Goal: Task Accomplishment & Management: Use online tool/utility

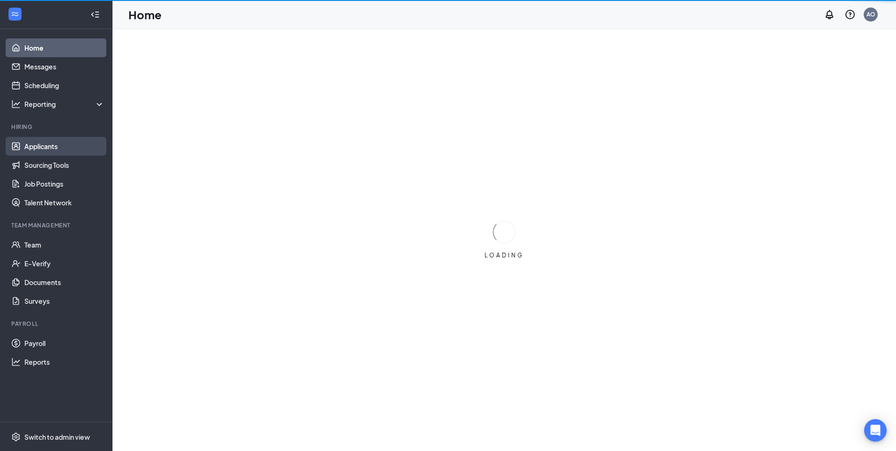
click at [49, 150] on link "Applicants" at bounding box center [64, 146] width 80 height 19
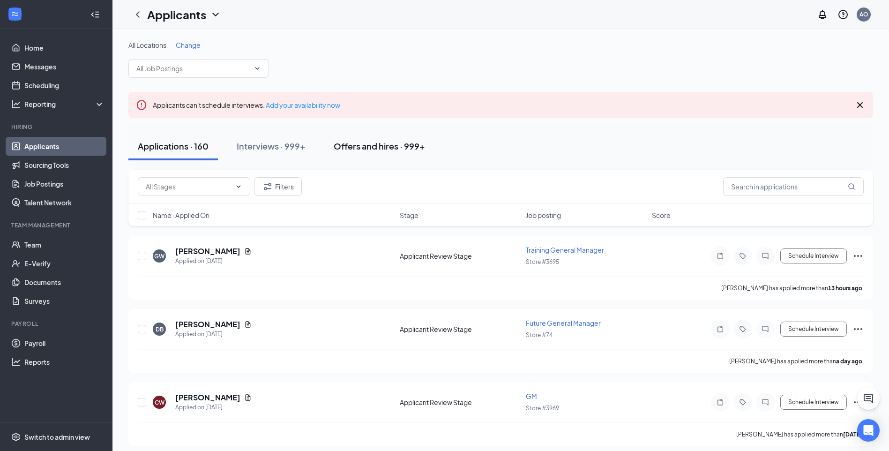
click at [405, 151] on div "Offers and hires · 999+" at bounding box center [379, 146] width 91 height 12
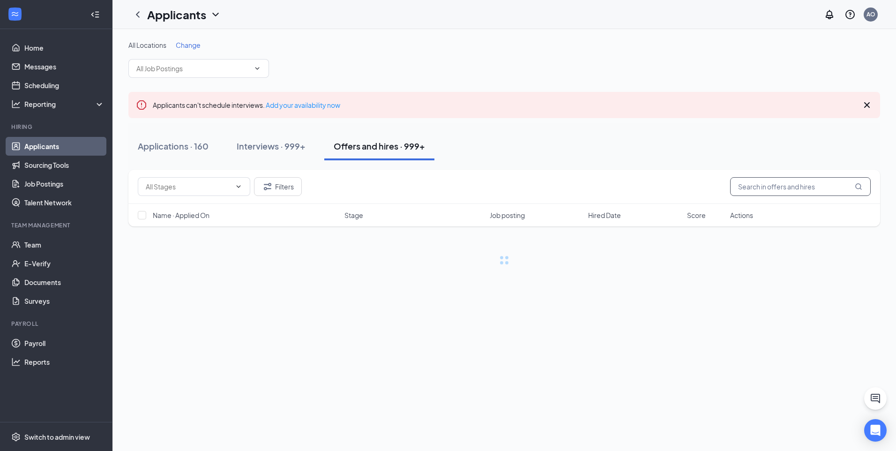
click at [817, 192] on input "text" at bounding box center [800, 186] width 141 height 19
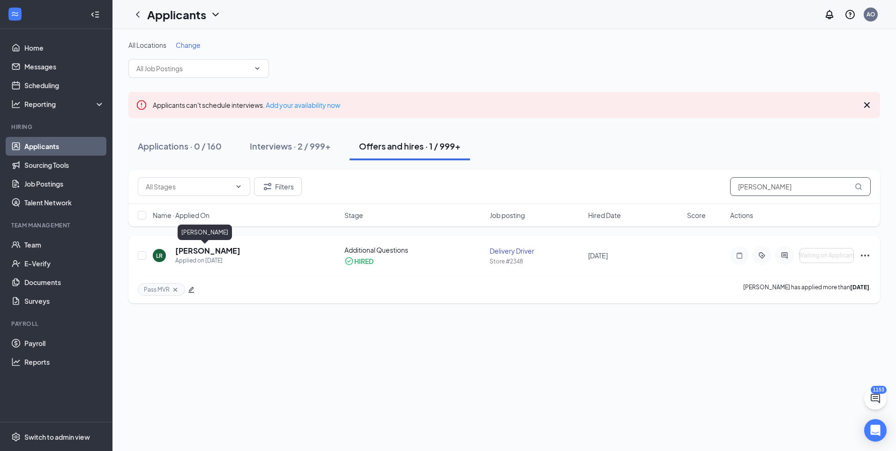
type input "lee ro"
click at [209, 249] on h5 "Lee Rodgers" at bounding box center [207, 251] width 65 height 10
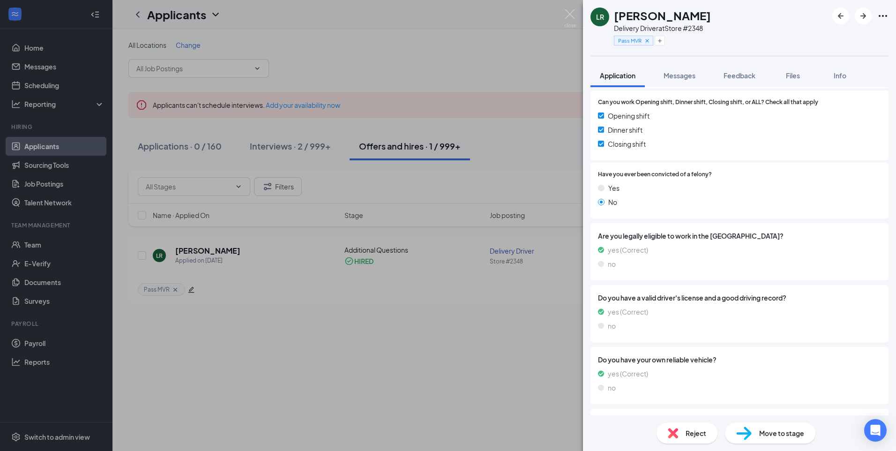
scroll to position [281, 0]
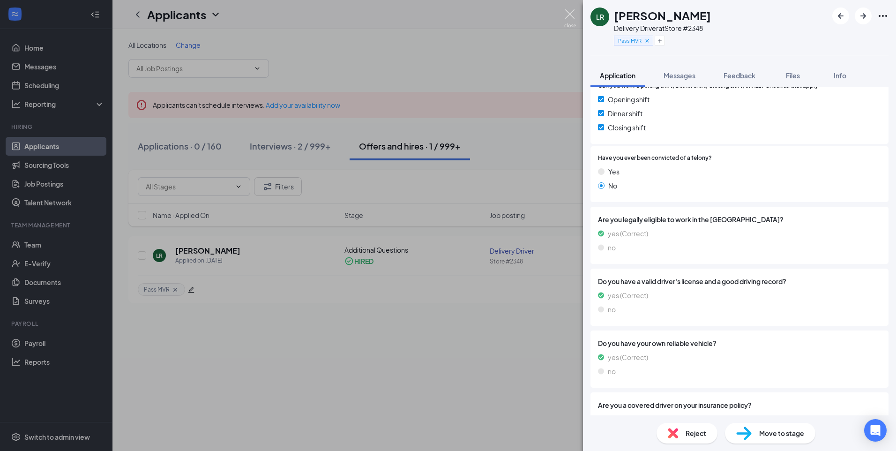
click at [564, 13] on img at bounding box center [570, 18] width 12 height 18
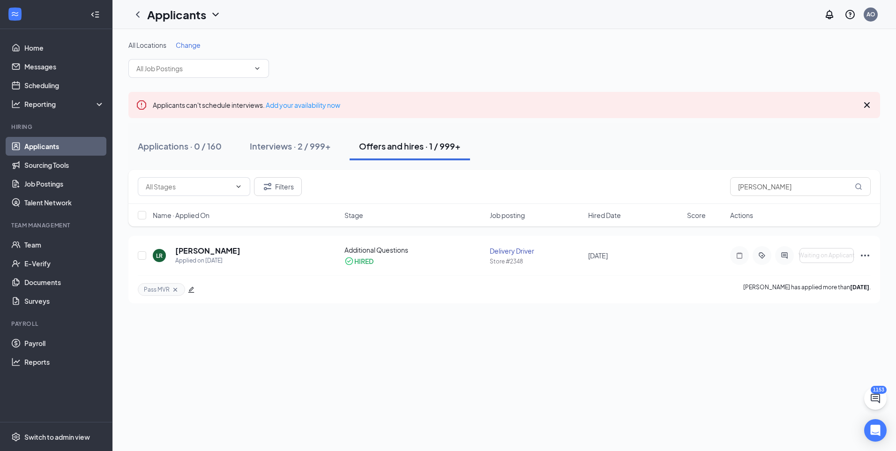
click at [36, 234] on li "Team Management Team E-Verify Documents Surveys" at bounding box center [56, 265] width 112 height 89
click at [37, 245] on link "Team" at bounding box center [64, 244] width 80 height 19
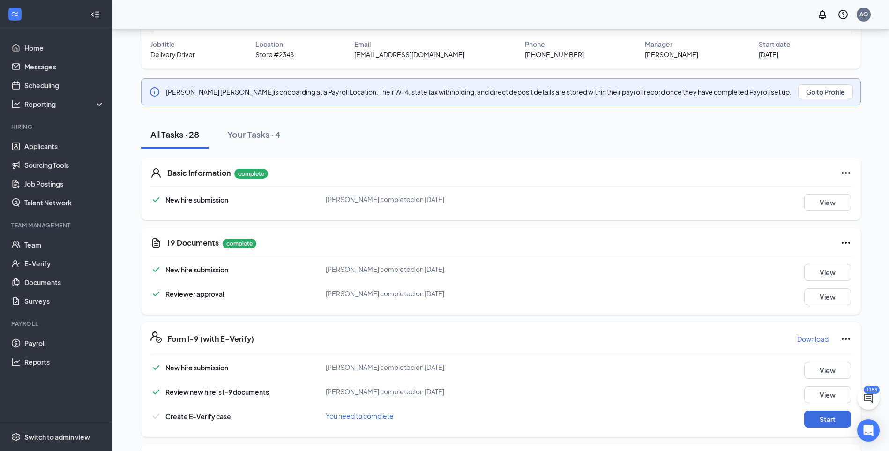
scroll to position [72, 0]
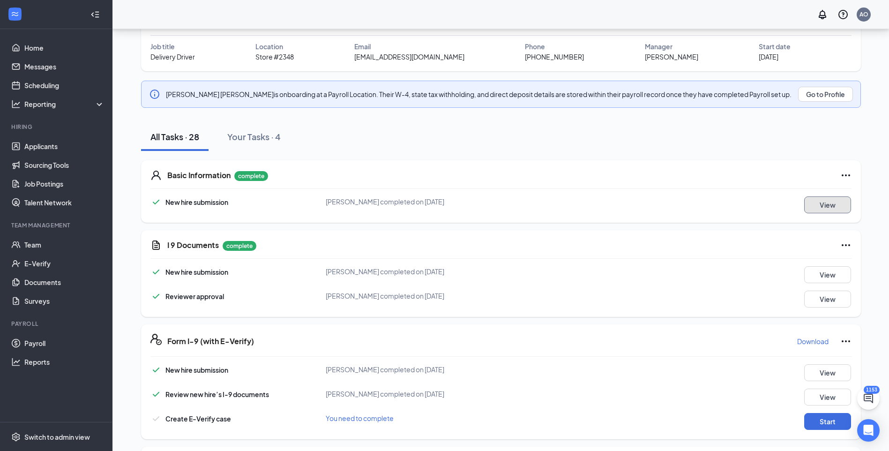
click at [824, 204] on button "View" at bounding box center [827, 204] width 47 height 17
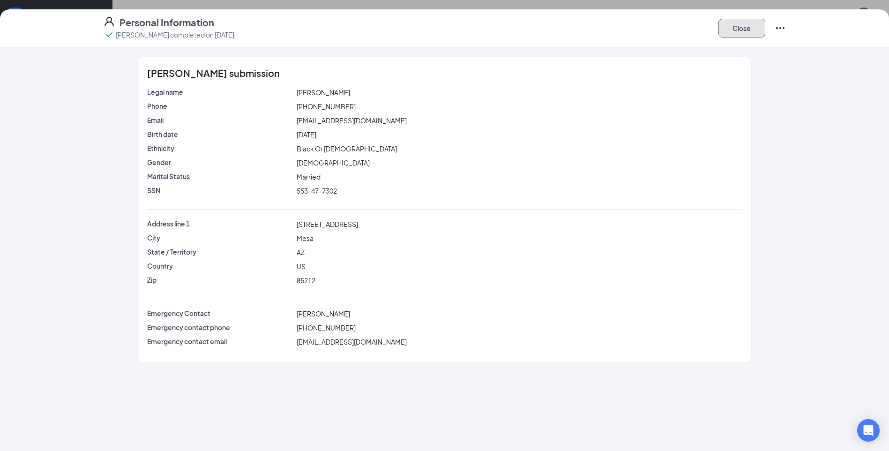
click at [743, 35] on button "Close" at bounding box center [741, 28] width 47 height 19
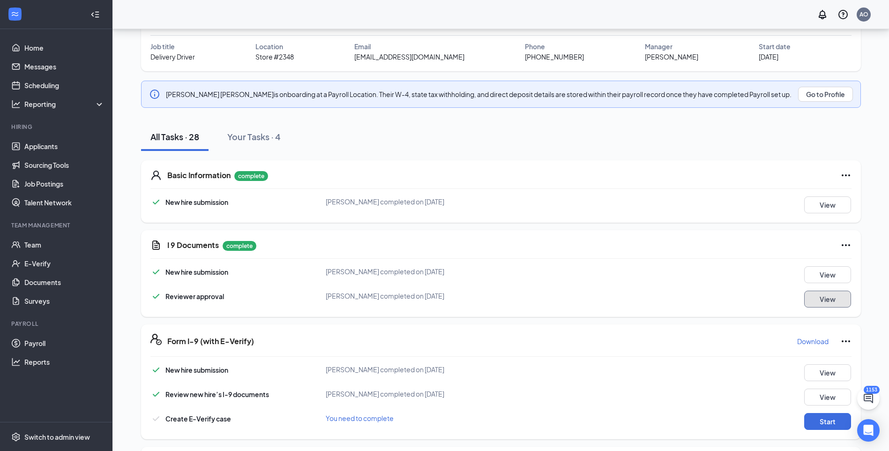
click at [818, 296] on button "View" at bounding box center [827, 299] width 47 height 17
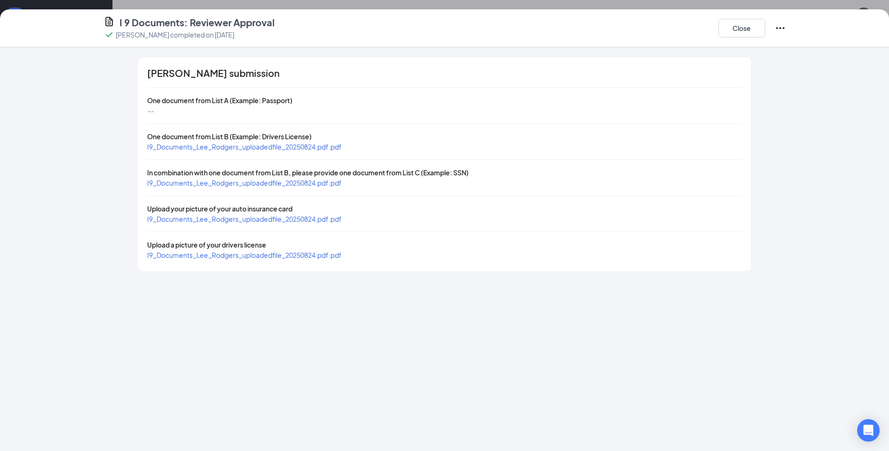
click at [312, 146] on span "I9_Documents_Lee_Rodgers_uploadedfile_20250824.pdf.pdf" at bounding box center [244, 146] width 194 height 8
click at [217, 186] on span "I9_Documents_Lee_Rodgers_uploadedfile_20250824.pdf.pdf" at bounding box center [244, 183] width 194 height 8
click at [242, 221] on span "I9_Documents_Lee_Rodgers_uploadedfile_20250824.pdf.pdf" at bounding box center [244, 219] width 194 height 8
click at [745, 22] on button "Close" at bounding box center [741, 28] width 47 height 19
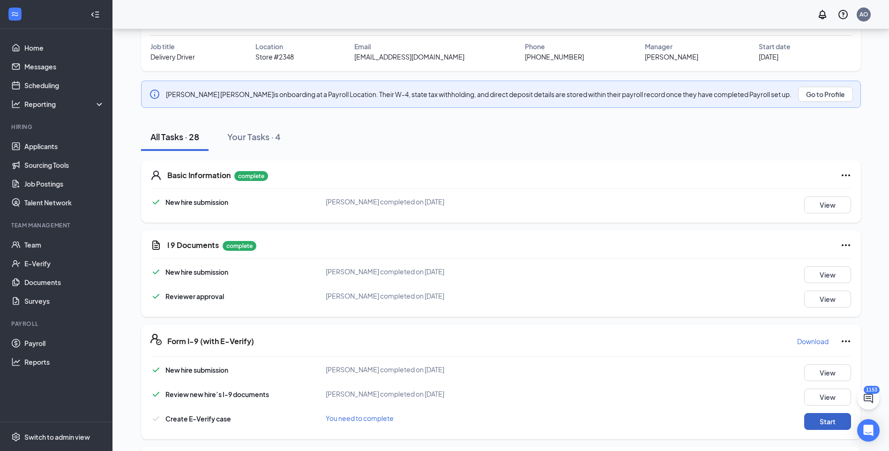
click at [835, 421] on button "Start" at bounding box center [827, 421] width 47 height 17
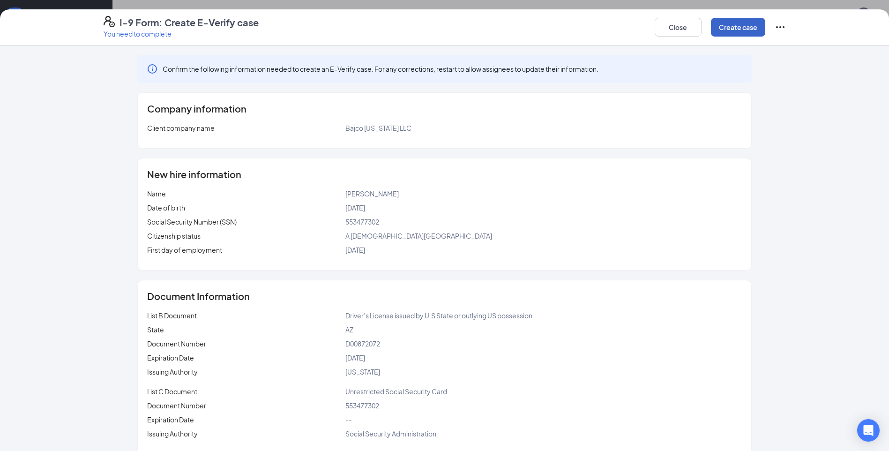
click at [732, 30] on button "Create case" at bounding box center [738, 27] width 54 height 19
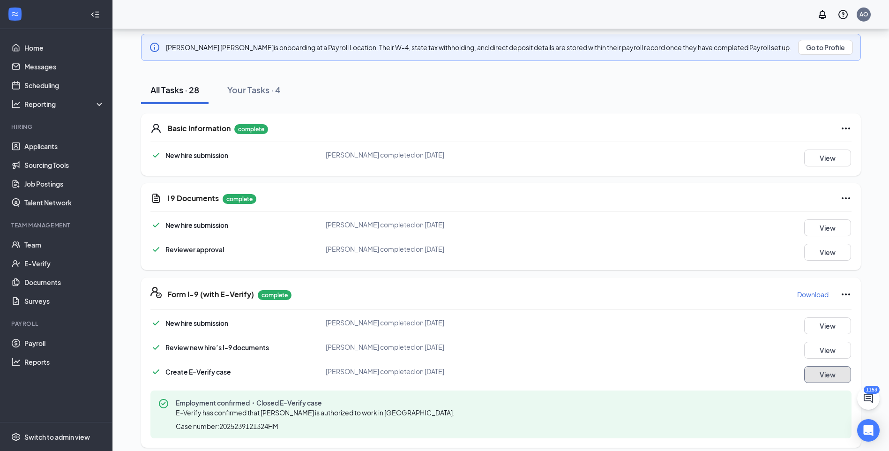
scroll to position [0, 0]
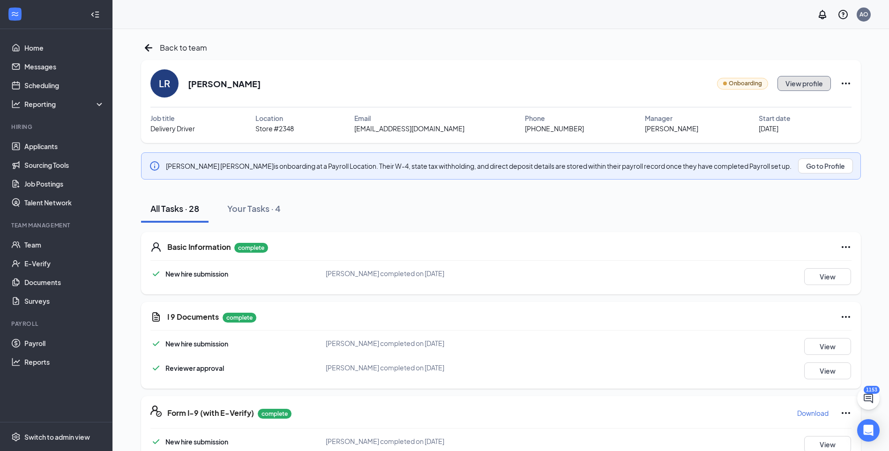
click at [796, 82] on button "View profile" at bounding box center [803, 83] width 53 height 15
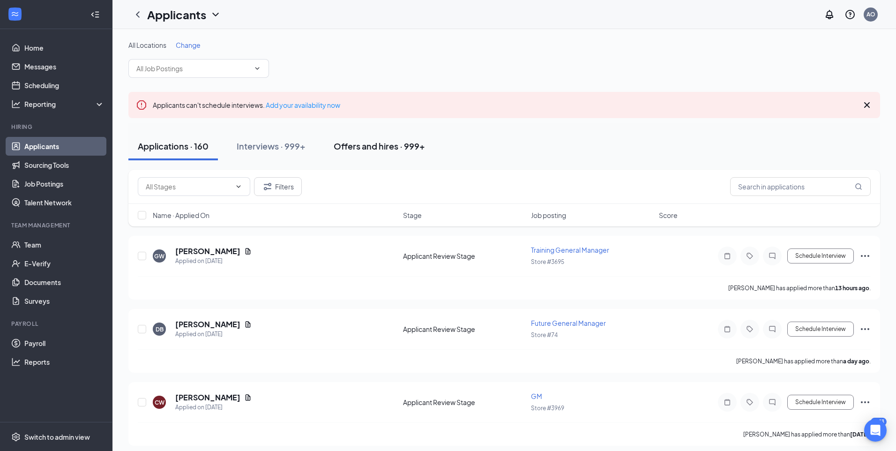
click at [373, 150] on div "Offers and hires · 999+" at bounding box center [379, 146] width 91 height 12
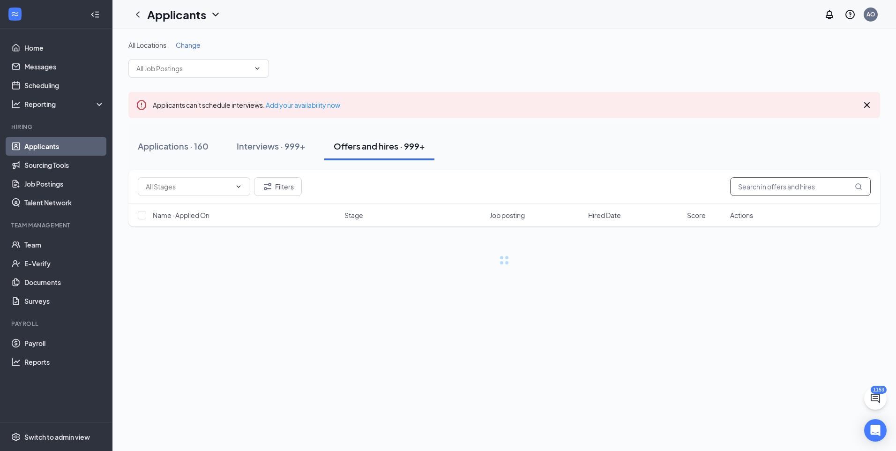
click at [792, 192] on input "text" at bounding box center [800, 186] width 141 height 19
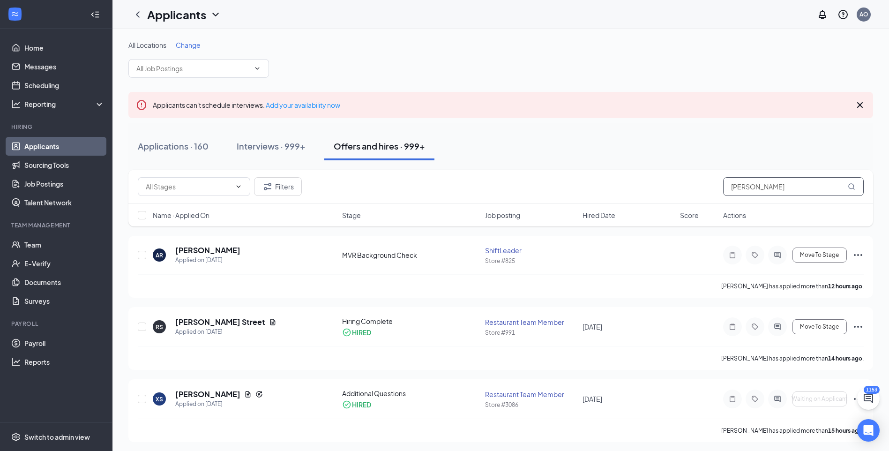
type input "eggen"
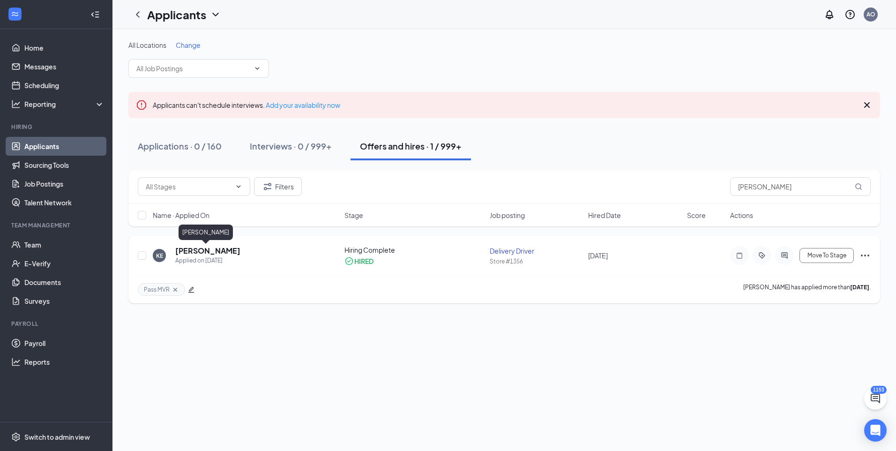
click at [214, 251] on h5 "[PERSON_NAME]" at bounding box center [207, 251] width 65 height 10
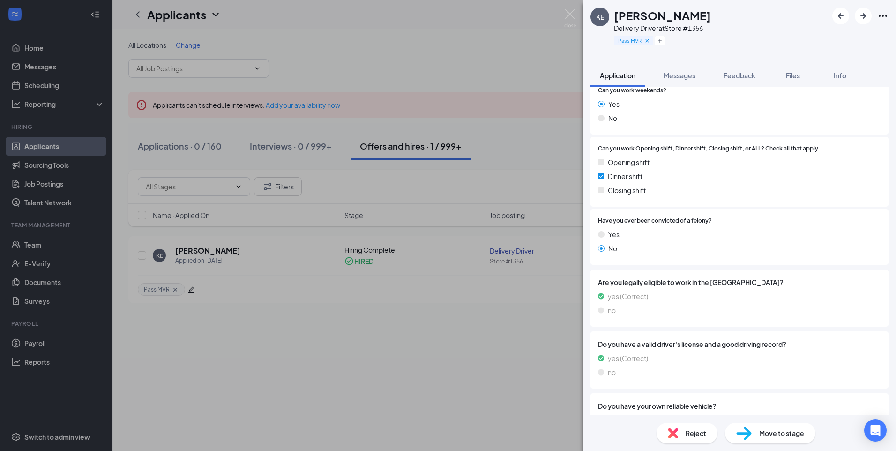
scroll to position [234, 0]
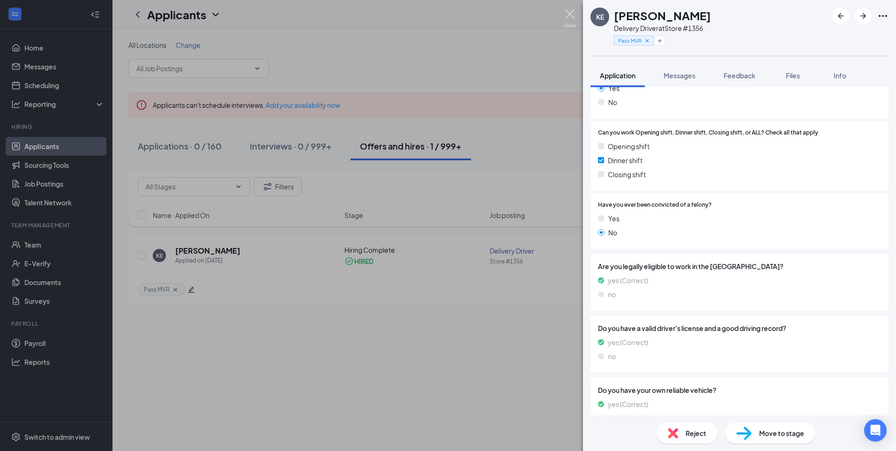
click at [567, 13] on img at bounding box center [570, 18] width 12 height 18
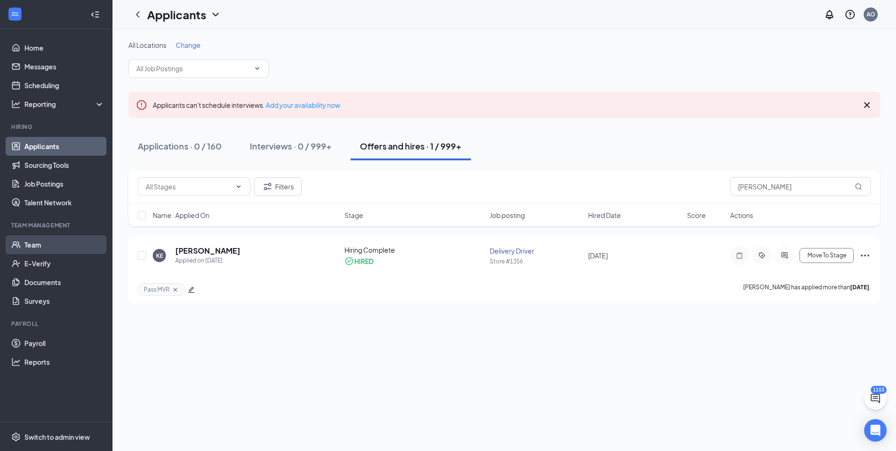
click at [28, 253] on link "Team" at bounding box center [64, 244] width 80 height 19
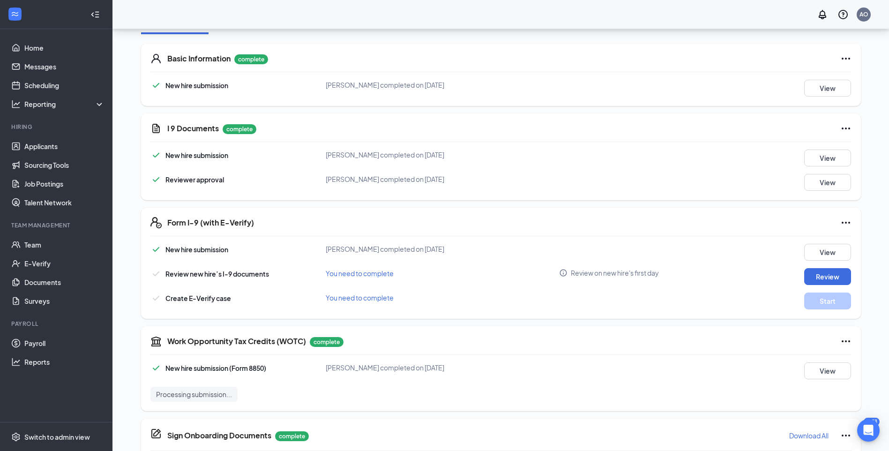
scroll to position [115, 0]
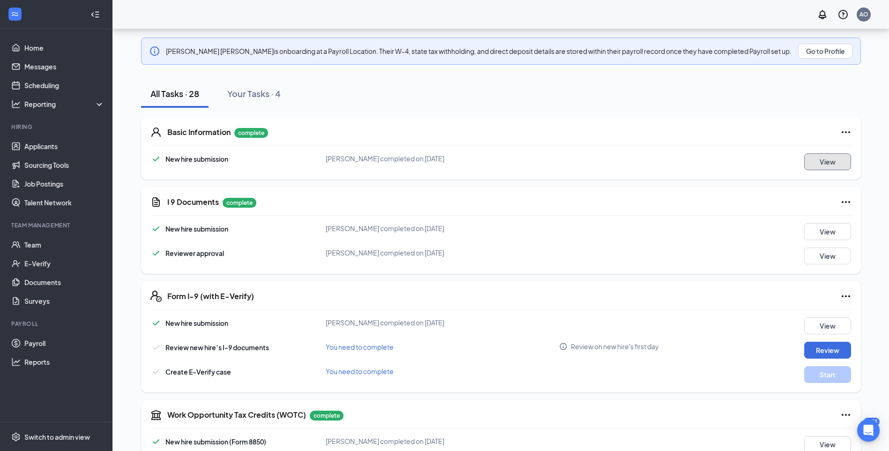
click at [823, 159] on button "View" at bounding box center [827, 161] width 47 height 17
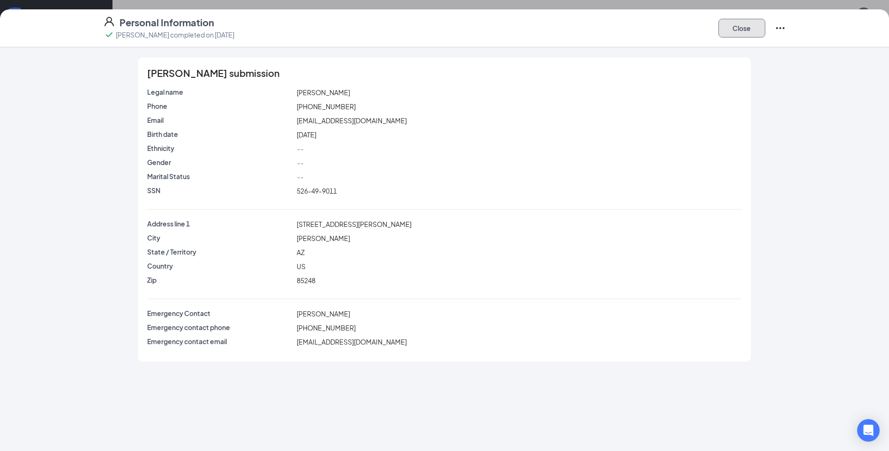
click at [753, 27] on button "Close" at bounding box center [741, 28] width 47 height 19
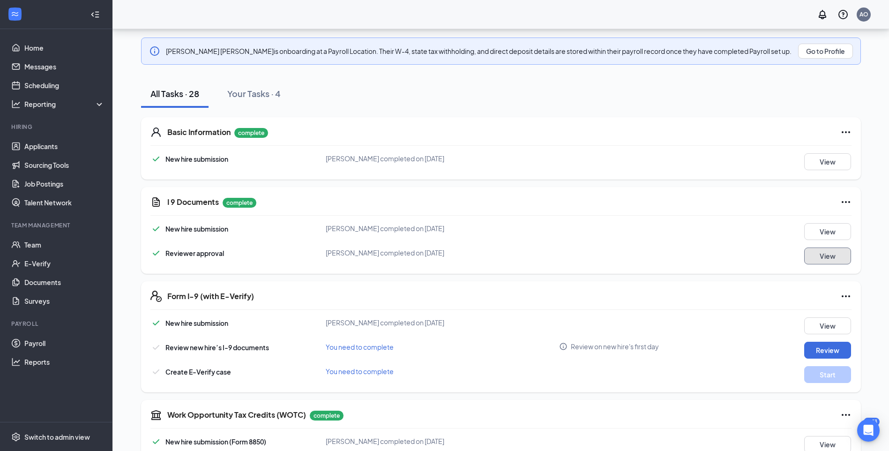
click at [823, 251] on button "View" at bounding box center [827, 255] width 47 height 17
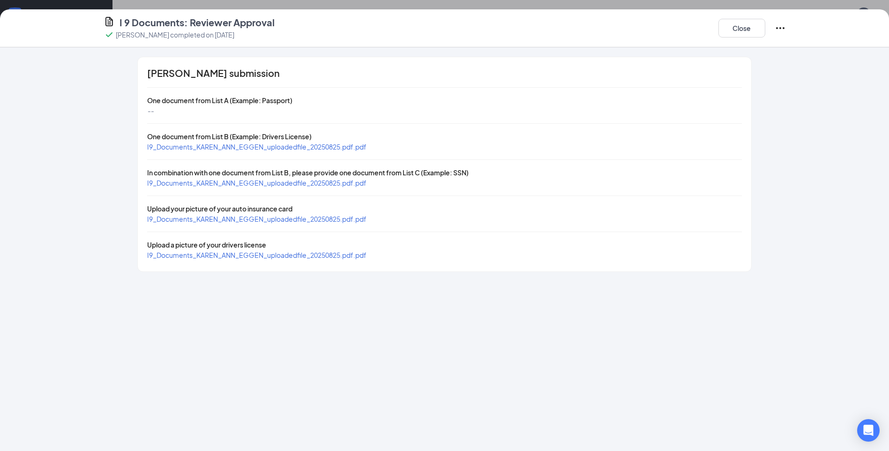
click at [273, 146] on span "I9_Documents_KAREN_ANN_EGGEN_uploadedfile_20250825.pdf.pdf" at bounding box center [256, 146] width 219 height 8
click at [238, 183] on span "I9_Documents_KAREN_ANN_EGGEN_uploadedfile_20250825.pdf.pdf" at bounding box center [256, 183] width 219 height 8
click at [206, 219] on span "I9_Documents_KAREN_ANN_EGGEN_uploadedfile_20250825.pdf.pdf" at bounding box center [256, 219] width 219 height 8
click at [188, 257] on span "I9_Documents_KAREN_ANN_EGGEN_uploadedfile_20250825.pdf.pdf" at bounding box center [256, 255] width 219 height 8
click at [728, 28] on button "Close" at bounding box center [741, 28] width 47 height 19
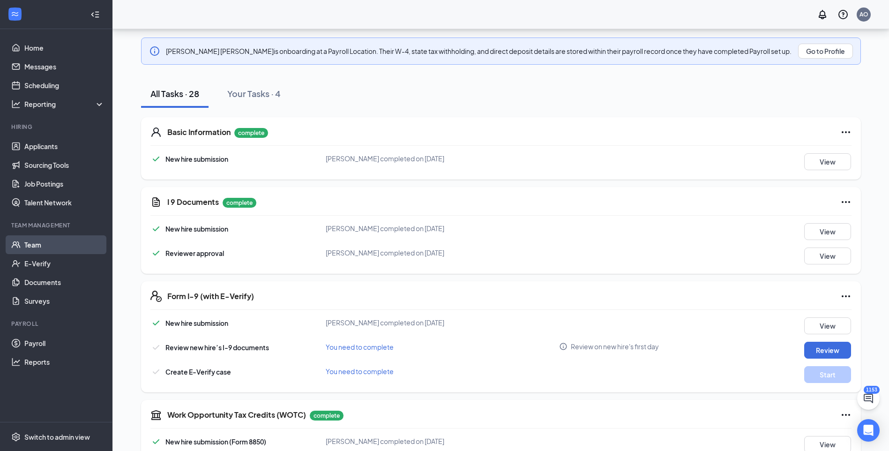
click at [37, 245] on link "Team" at bounding box center [64, 244] width 80 height 19
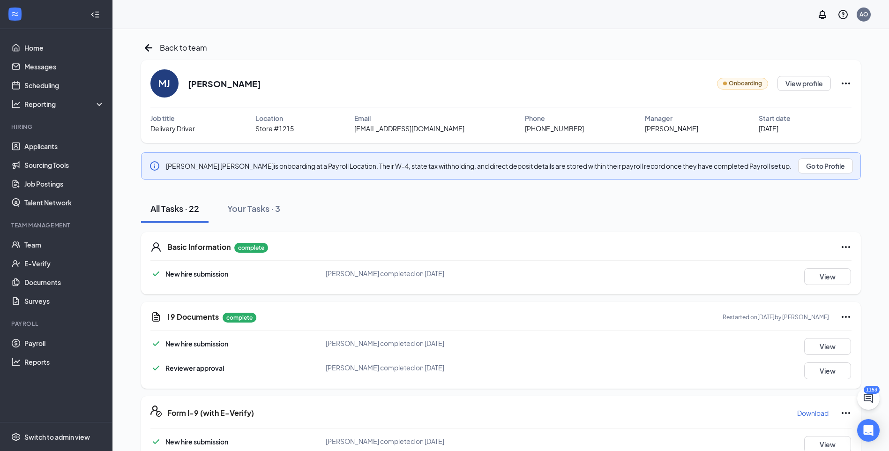
scroll to position [234, 0]
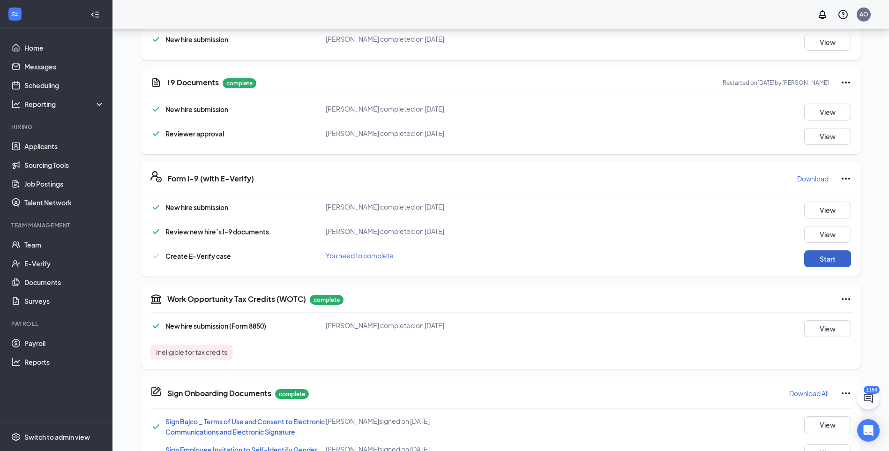
click at [825, 261] on button "Start" at bounding box center [827, 258] width 47 height 17
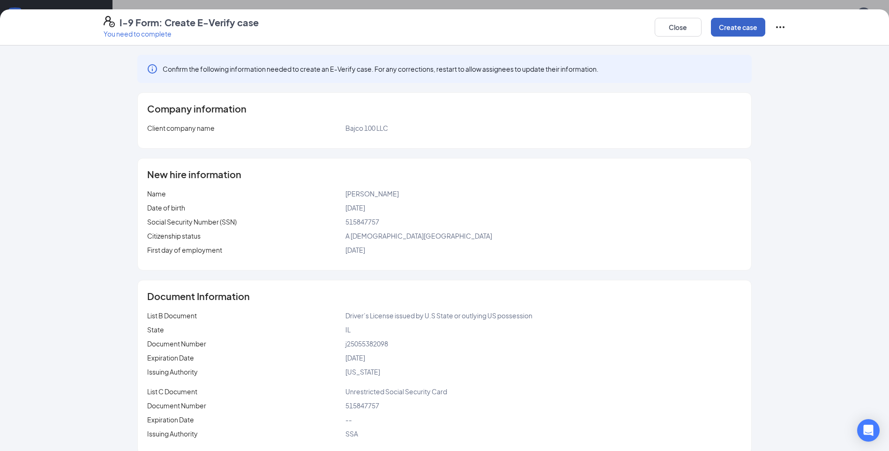
click at [739, 30] on button "Create case" at bounding box center [738, 27] width 54 height 19
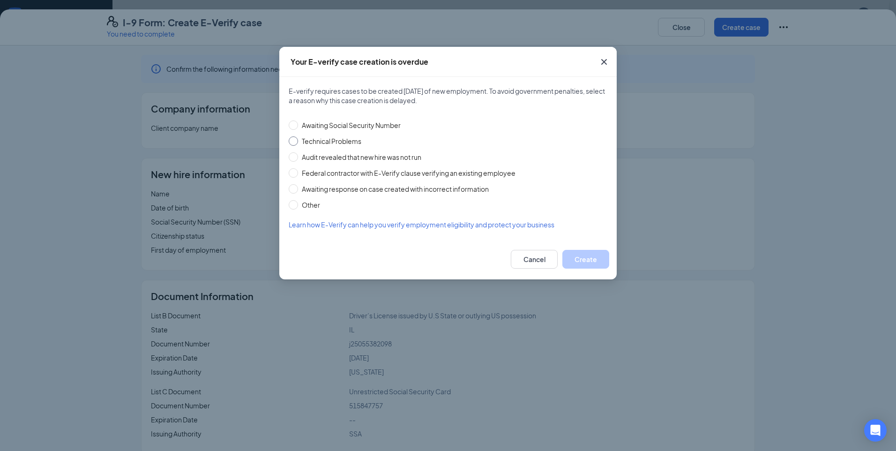
click at [294, 138] on input "Technical Problems" at bounding box center [293, 140] width 9 height 9
radio input "true"
click at [598, 256] on button "Create" at bounding box center [585, 259] width 47 height 19
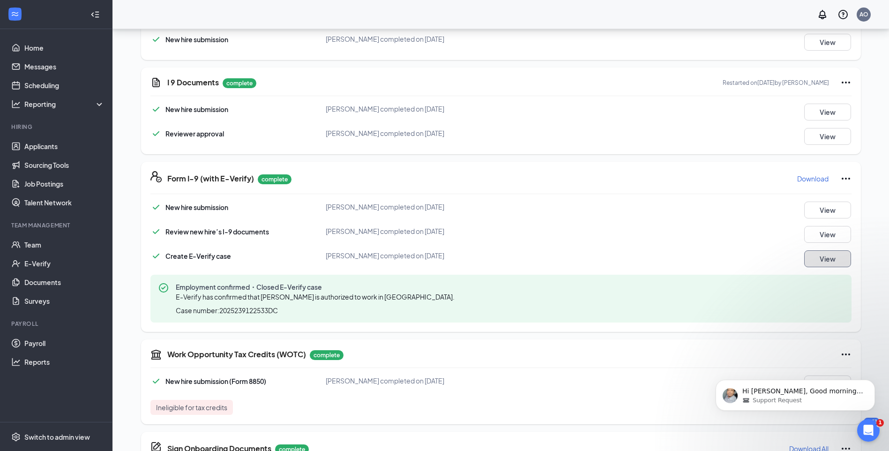
scroll to position [0, 0]
click at [30, 340] on link "Payroll" at bounding box center [64, 343] width 80 height 19
